Goal: Find specific page/section: Find specific page/section

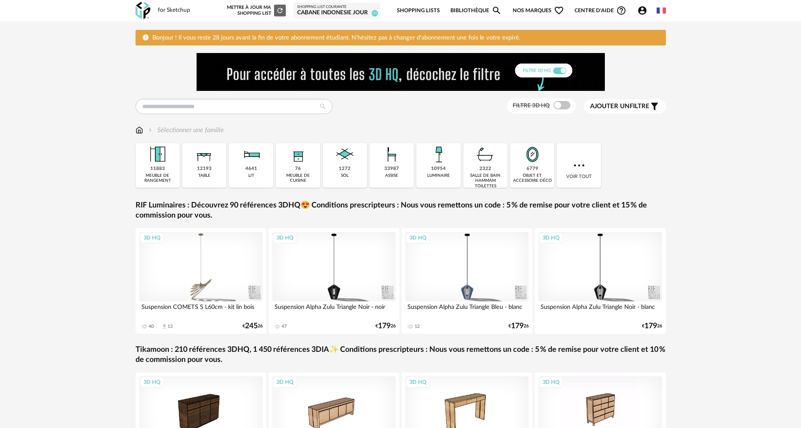
click at [173, 36] on span "Bonjour ! Il vous reste 28 jours avant la fin de votre abonnement étudiant. N'h…" at bounding box center [336, 38] width 368 height 6
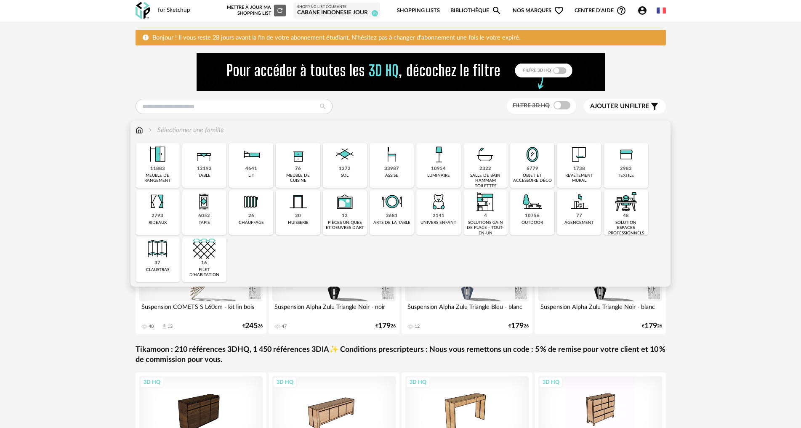
click at [431, 168] on div "10954 luminaire" at bounding box center [438, 165] width 44 height 45
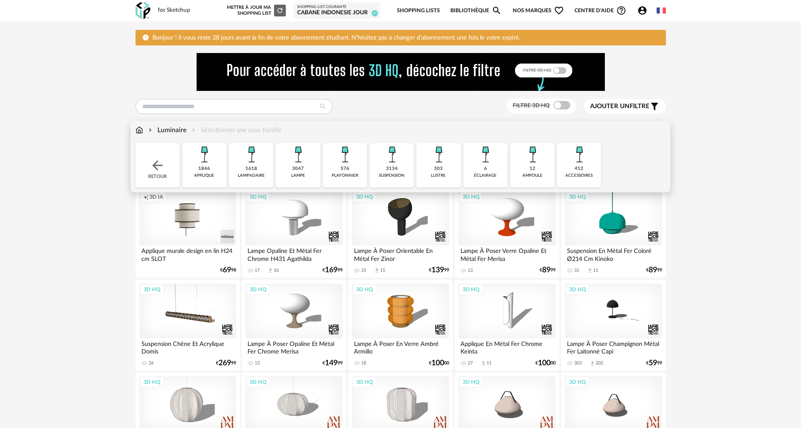
click at [385, 160] on img at bounding box center [392, 154] width 23 height 23
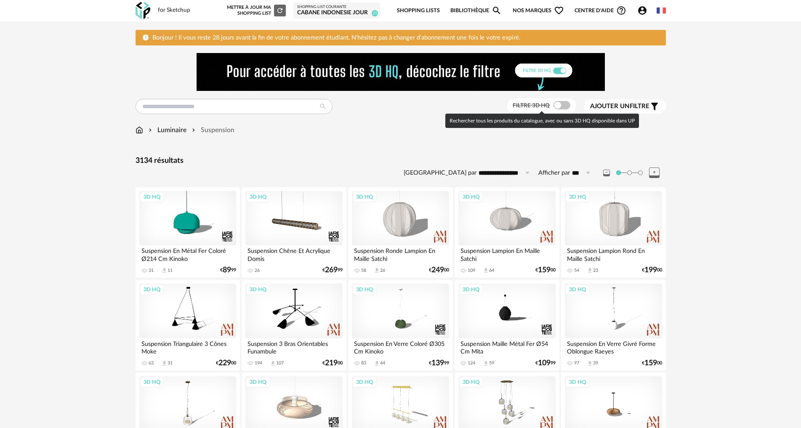
click at [557, 105] on span at bounding box center [562, 105] width 17 height 8
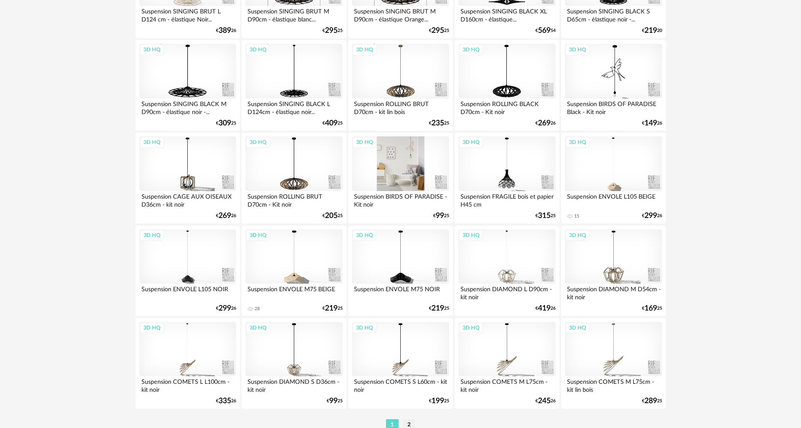
scroll to position [1667, 0]
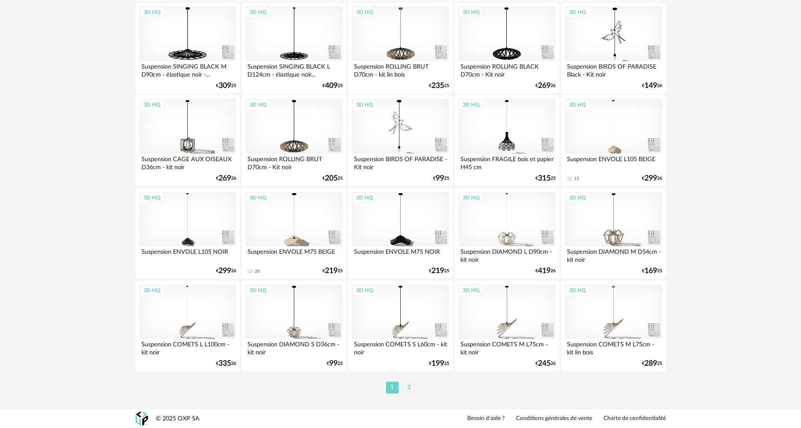
click at [405, 388] on li "2" at bounding box center [409, 388] width 13 height 12
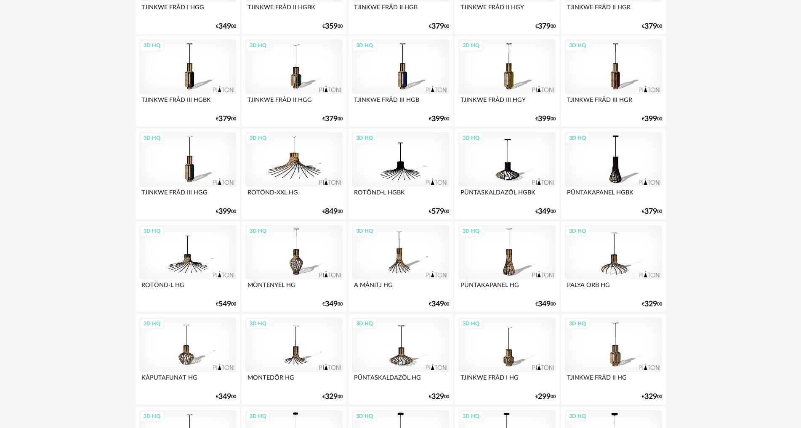
scroll to position [613, 0]
